Goal: Transaction & Acquisition: Purchase product/service

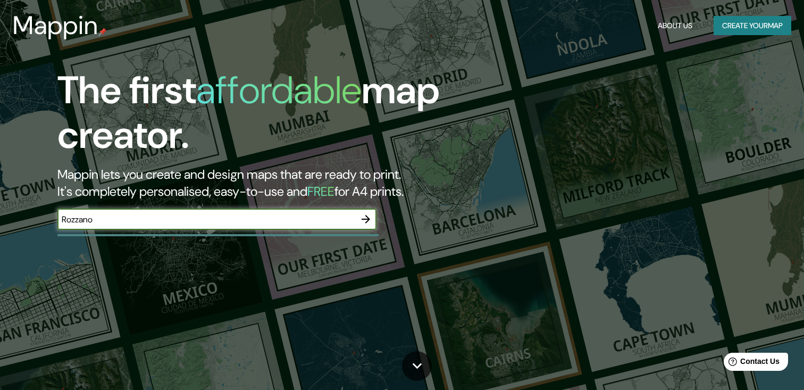
type input "rozzano"
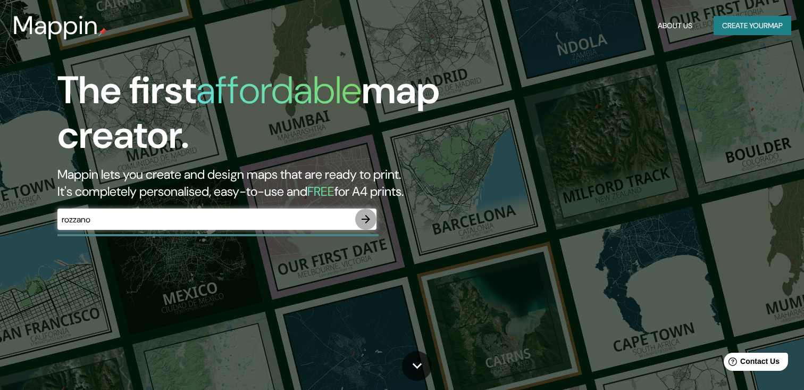
click at [364, 222] on icon "button" at bounding box center [365, 219] width 13 height 13
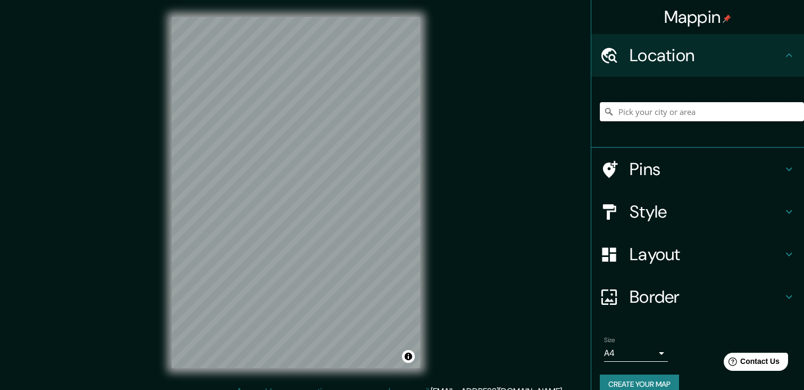
click at [643, 111] on input "Pick your city or area" at bounding box center [702, 111] width 204 height 19
type input "[GEOGRAPHIC_DATA], [GEOGRAPHIC_DATA], [GEOGRAPHIC_DATA]"
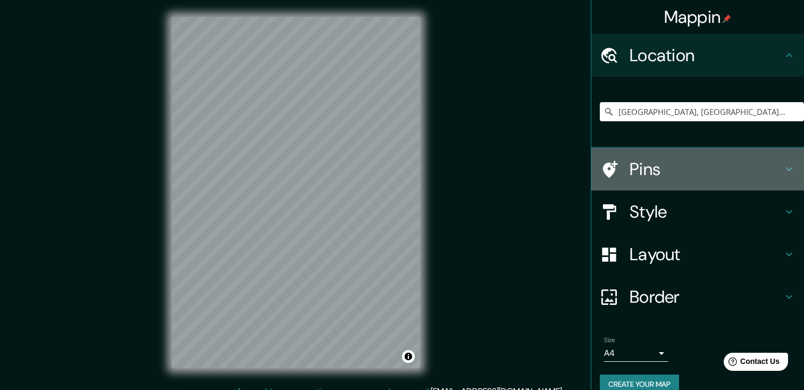
click at [792, 166] on icon at bounding box center [789, 169] width 13 height 13
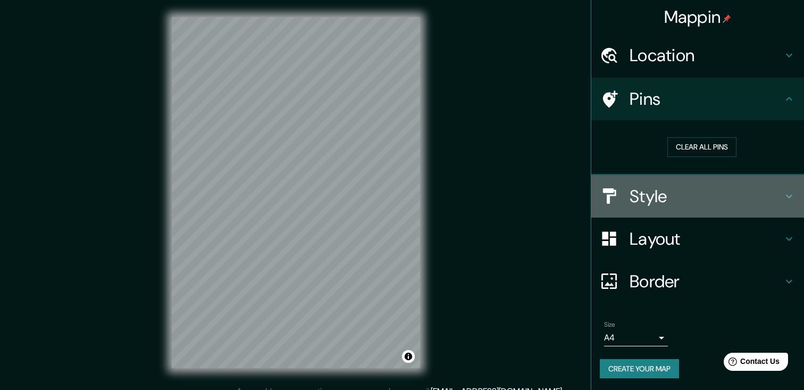
click at [791, 192] on icon at bounding box center [789, 196] width 13 height 13
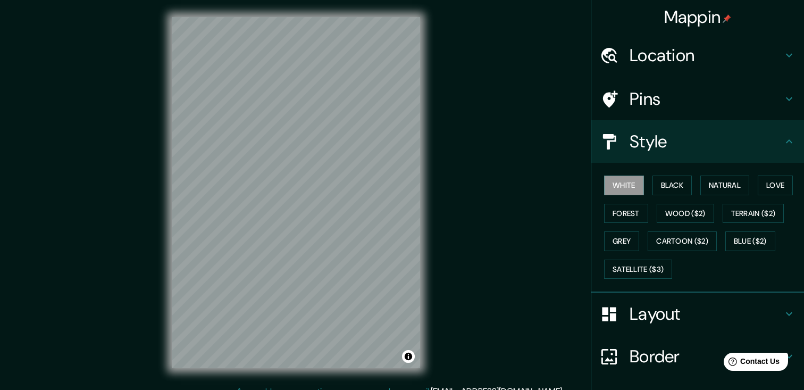
click at [785, 309] on icon at bounding box center [789, 313] width 13 height 13
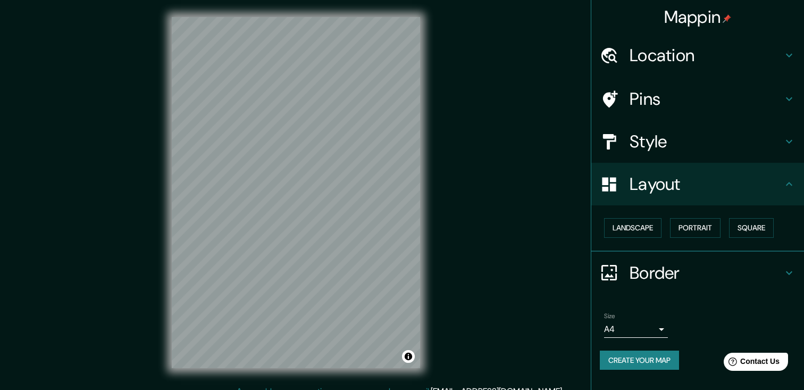
scroll to position [12, 0]
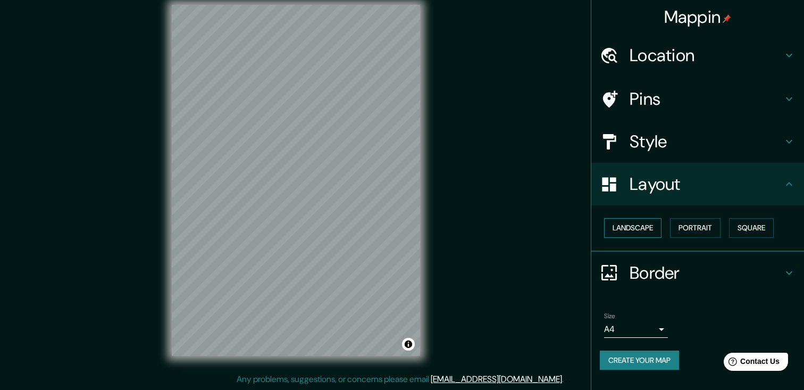
click at [624, 225] on button "Landscape" at bounding box center [632, 228] width 57 height 20
